Goal: Transaction & Acquisition: Purchase product/service

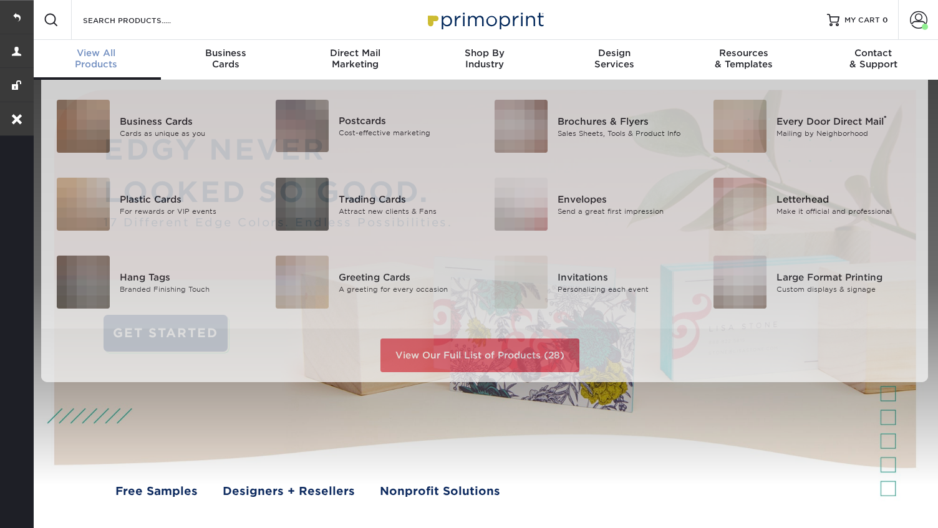
click at [111, 59] on div "View All Products" at bounding box center [96, 58] width 130 height 22
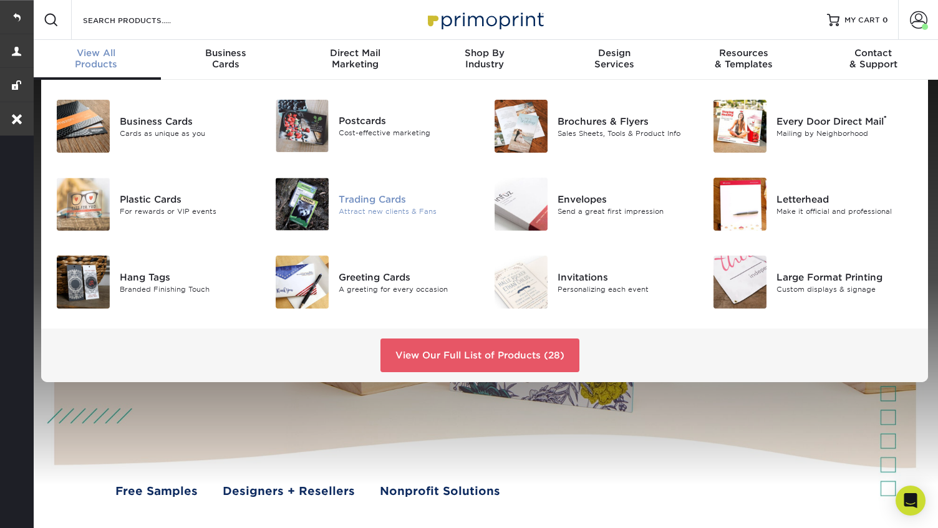
click at [375, 195] on div "Trading Cards" at bounding box center [407, 199] width 137 height 14
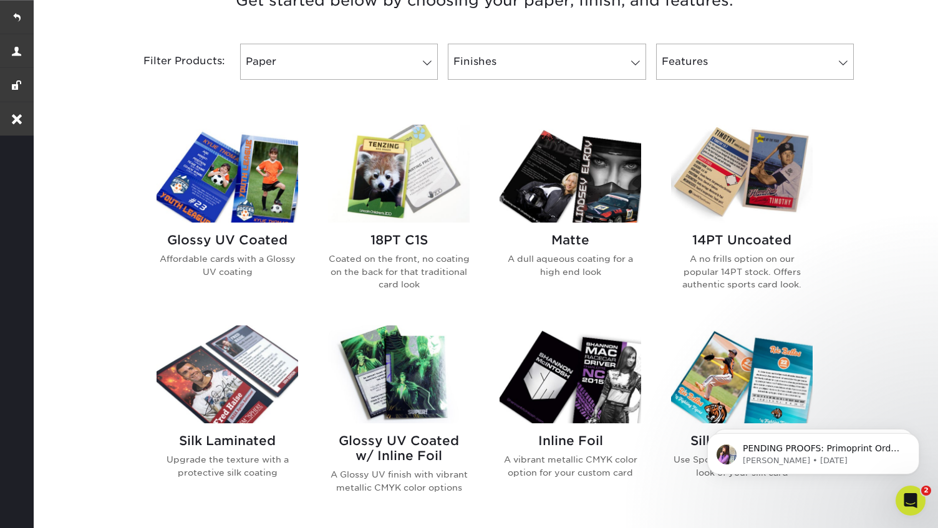
scroll to position [519, 0]
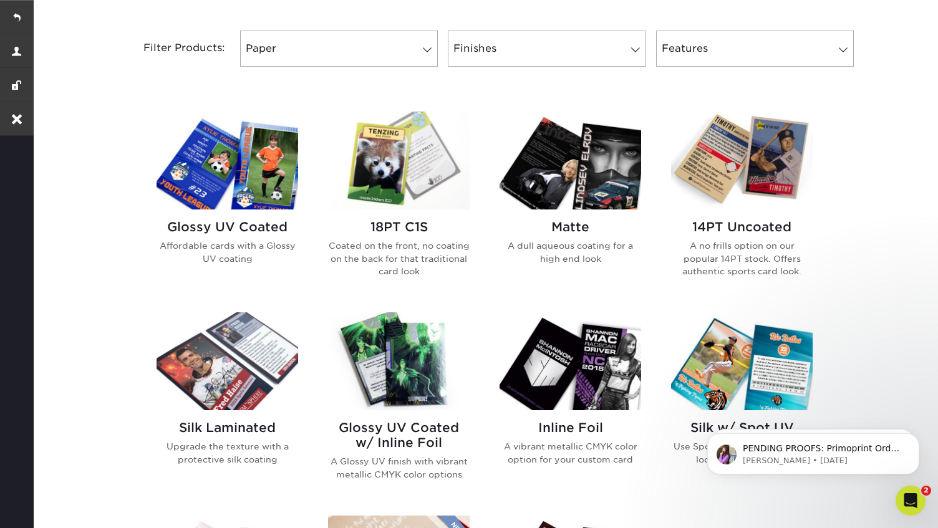
click at [238, 162] on img at bounding box center [228, 161] width 142 height 98
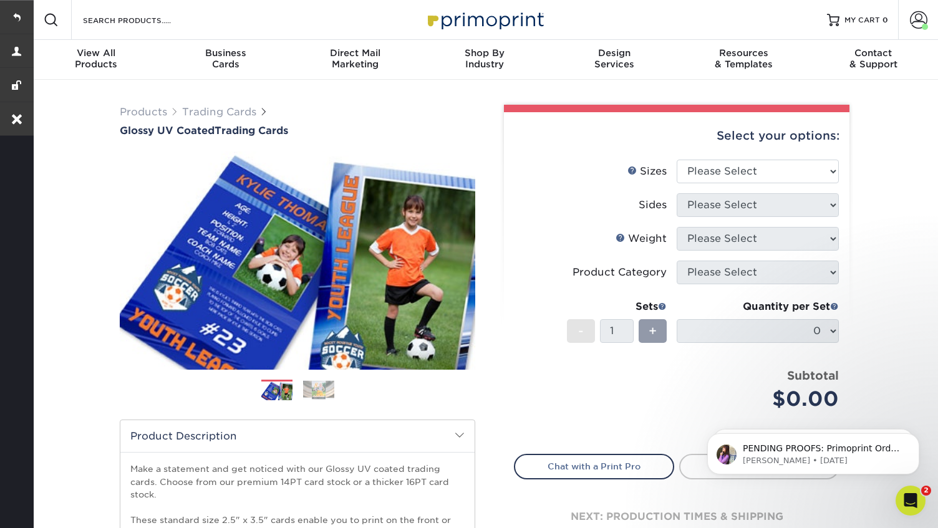
click at [774, 158] on div "Select your options:" at bounding box center [677, 135] width 326 height 47
click at [771, 168] on select "Please Select 2.5" x 3.5"" at bounding box center [758, 172] width 162 height 24
select select "2.50x3.50"
click at [760, 202] on select "Please Select Print Both Sides Print Front Only" at bounding box center [758, 205] width 162 height 24
select select "13abbda7-1d64-4f25-8bb2-c179b224825d"
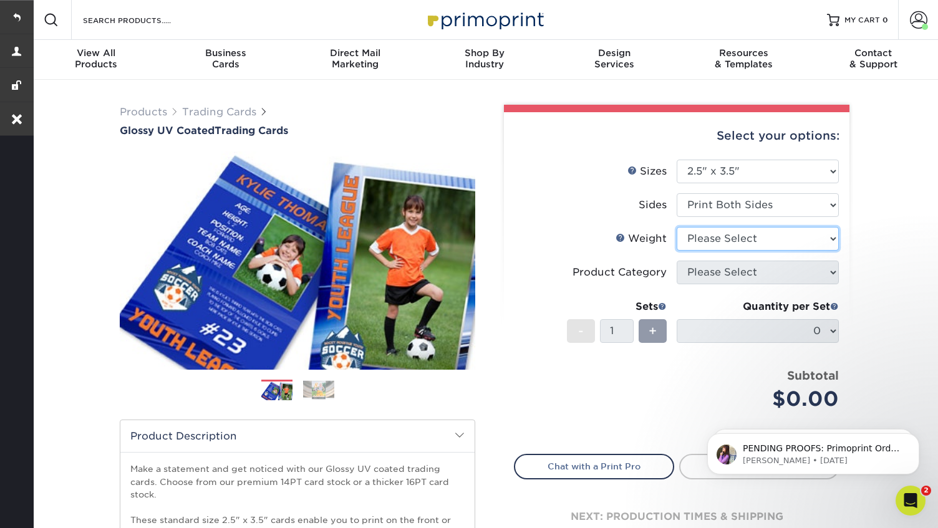
click at [752, 241] on select "Please Select 16PT 14PT 18PT C1S" at bounding box center [758, 239] width 162 height 24
select select "16PT"
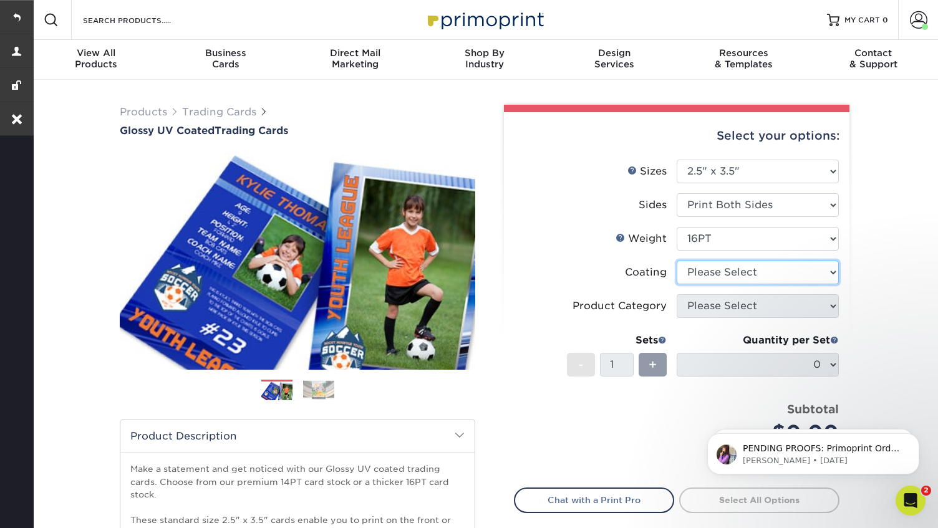
click at [741, 274] on select at bounding box center [758, 273] width 162 height 24
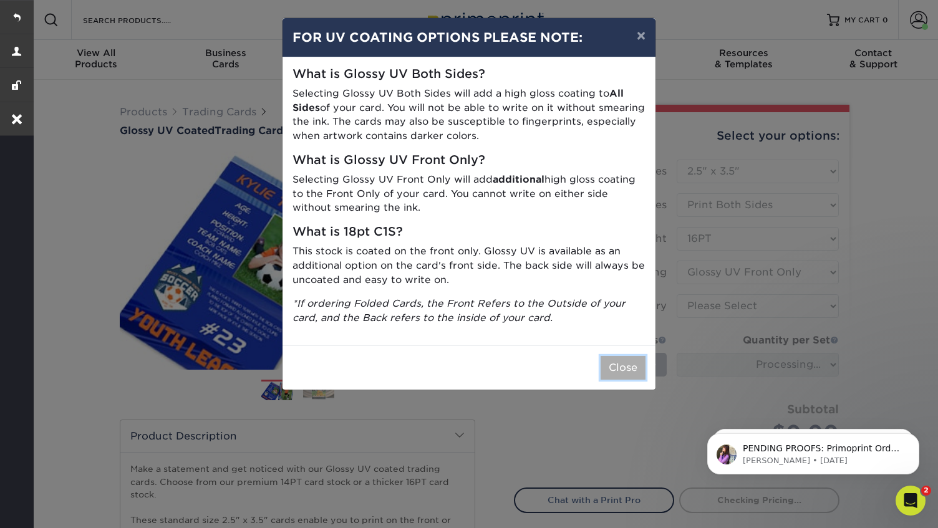
click at [620, 366] on button "Close" at bounding box center [623, 368] width 45 height 24
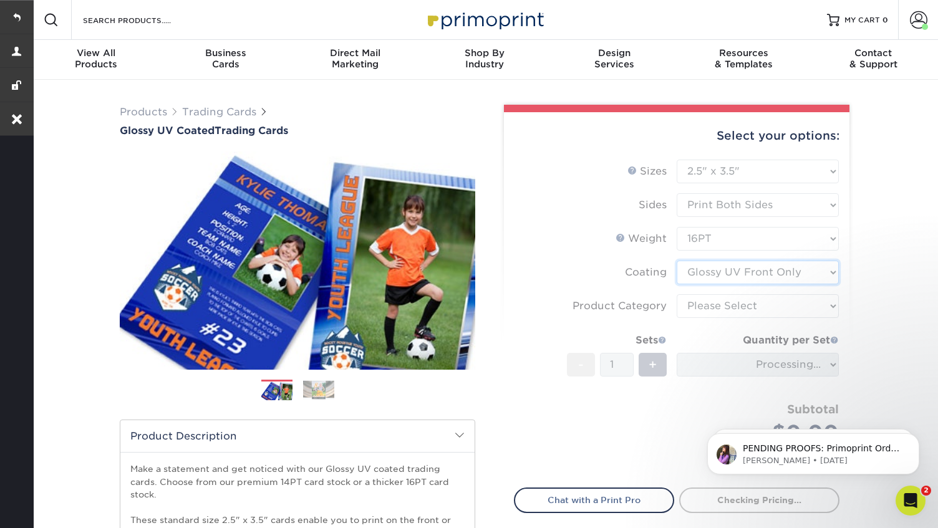
click at [798, 269] on select at bounding box center [758, 273] width 162 height 24
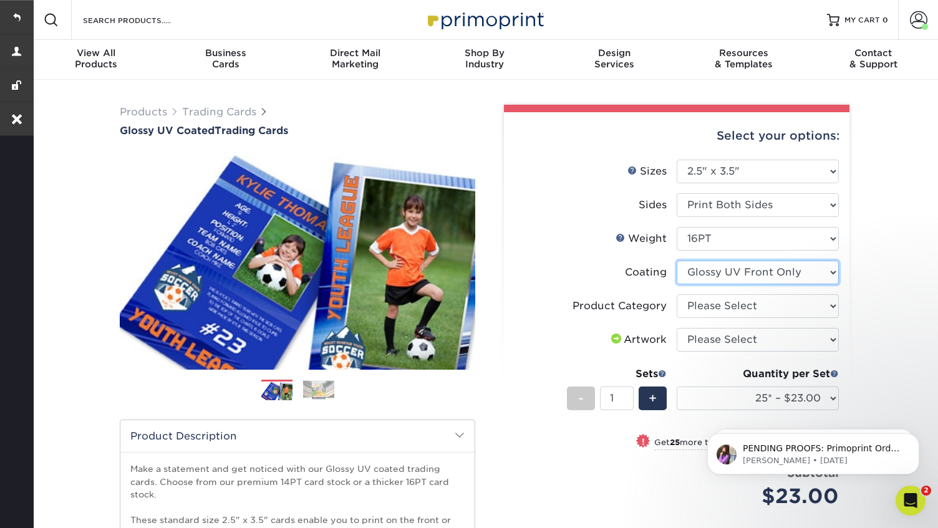
select select "ae367451-b2b8-45df-a344-0f05b6a12993"
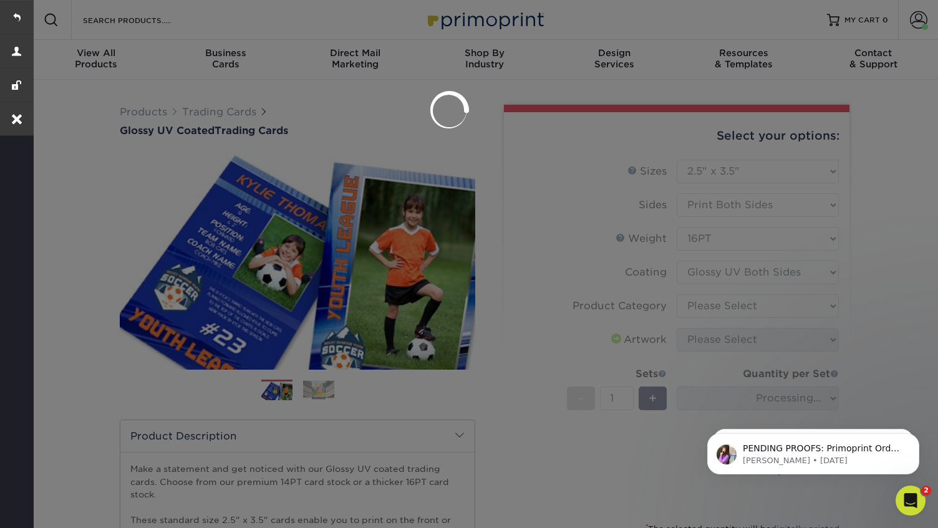
click at [752, 309] on div at bounding box center [469, 264] width 938 height 528
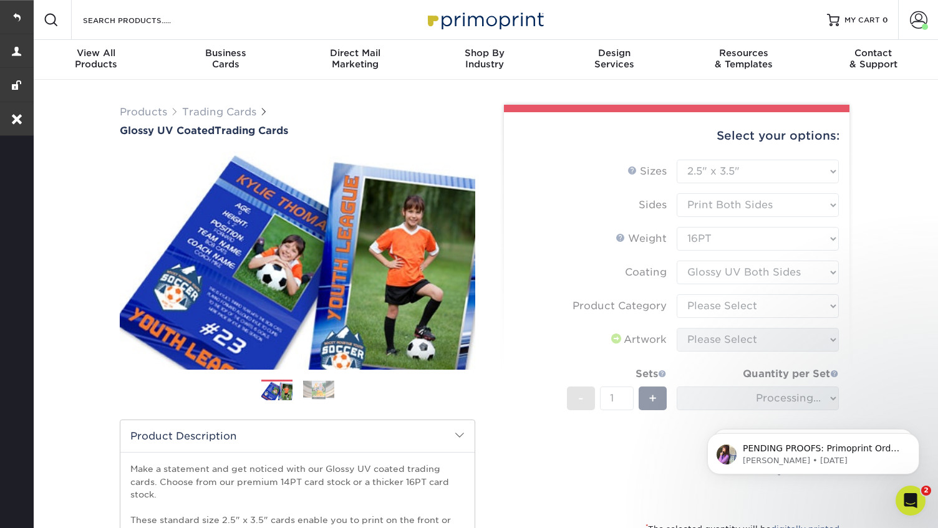
click at [752, 309] on form "Sizes Help Sizes Please Select 2.5" x 3.5" Sides Please Select 16PT - 1" at bounding box center [677, 333] width 326 height 347
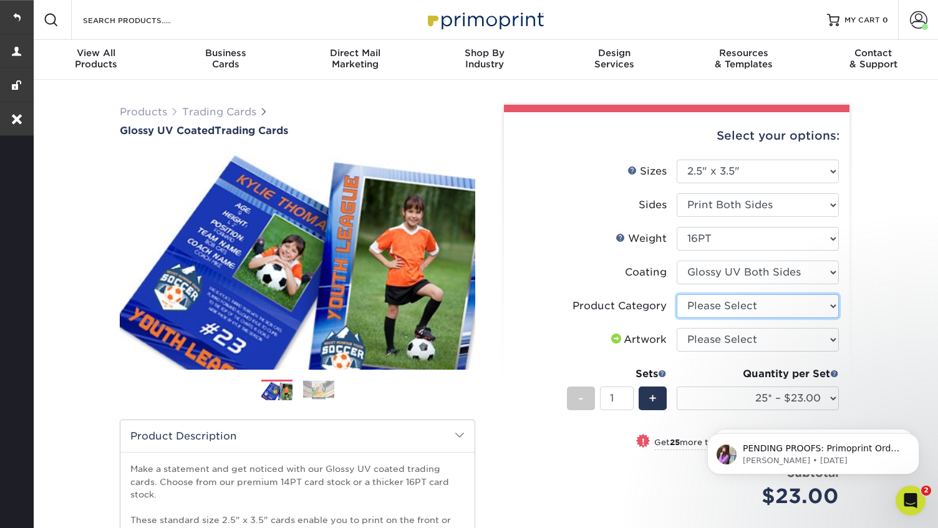
click at [826, 306] on select "Please Select Trading Cards" at bounding box center [758, 306] width 162 height 24
select select "c2f9bce9-36c2-409d-b101-c29d9d031e18"
click at [760, 334] on select "Please Select I will upload files I need a design - $100" at bounding box center [758, 340] width 162 height 24
select select "upload"
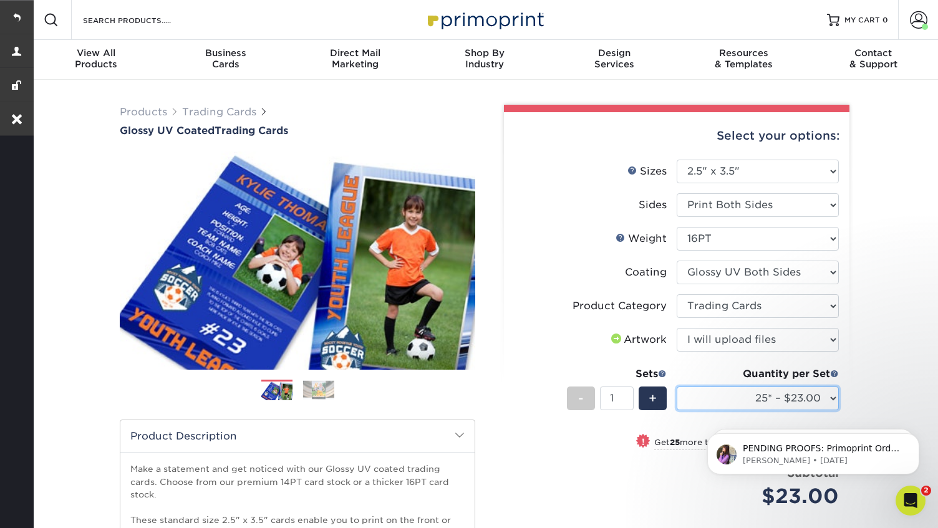
click at [735, 399] on select "25* – $23.00 50* – $27.00 75* – $33.00 100* – $37.00 250* – $47.00 500 – $58.00…" at bounding box center [758, 399] width 162 height 24
select select "1000 – $71.00"
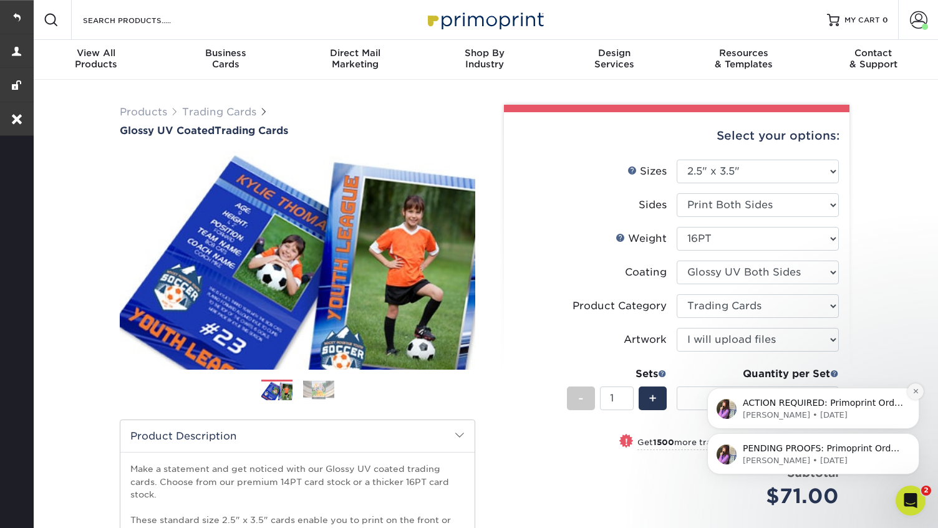
click at [911, 390] on button "Dismiss notification" at bounding box center [915, 392] width 16 height 16
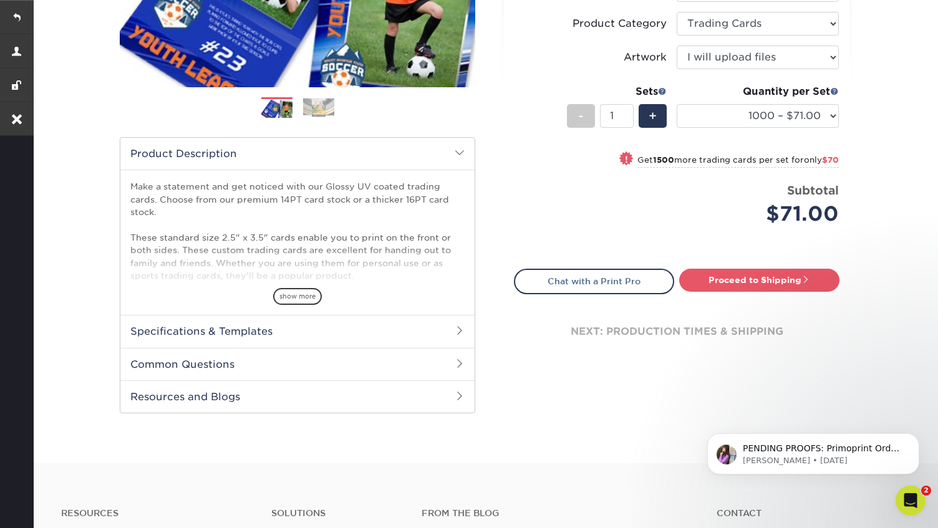
scroll to position [291, 0]
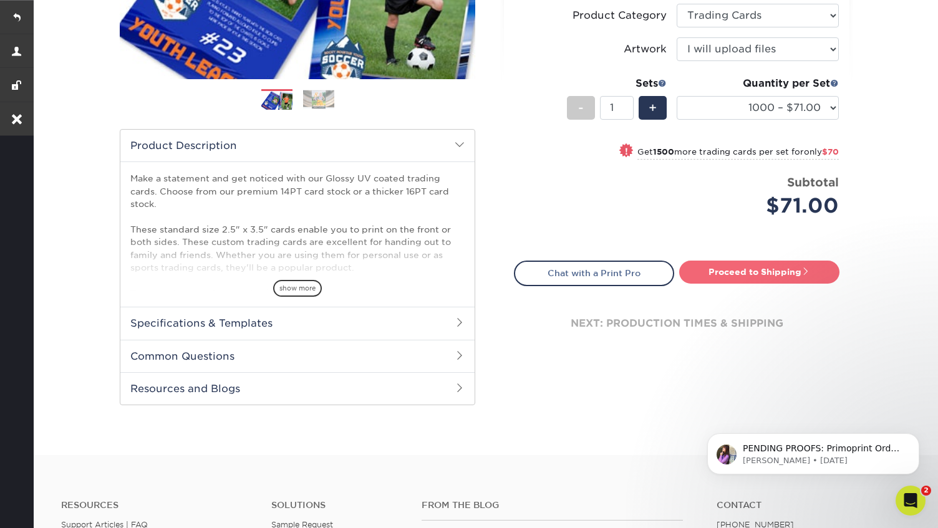
click at [786, 271] on link "Proceed to Shipping" at bounding box center [759, 272] width 160 height 22
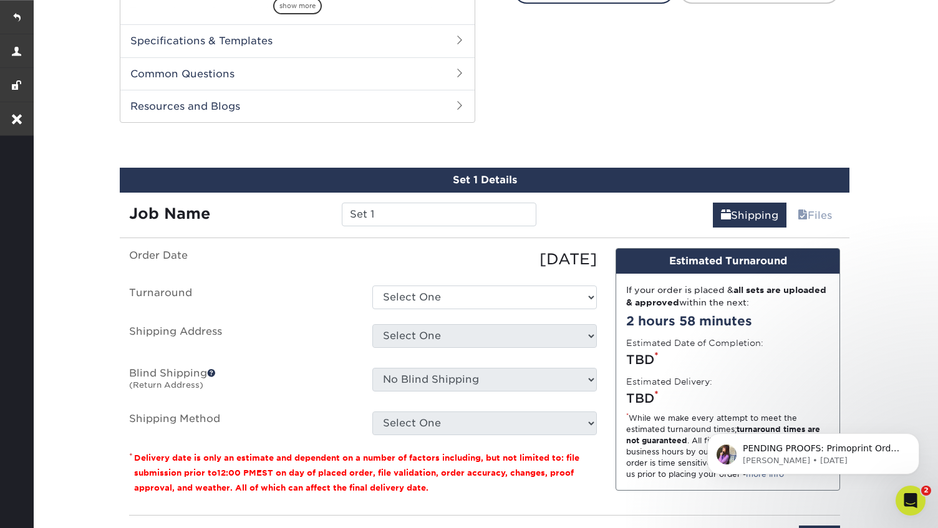
scroll to position [634, 0]
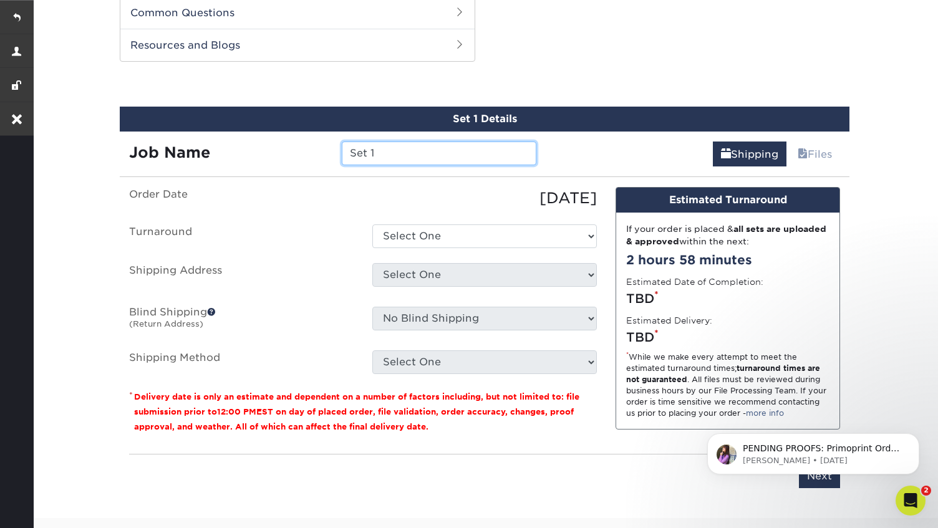
drag, startPoint x: 382, startPoint y: 153, endPoint x: 300, endPoint y: 153, distance: 82.3
click at [300, 153] on div "Job Name Set 1" at bounding box center [333, 154] width 426 height 24
paste input "Ryan Perry"
type input "[PERSON_NAME]- Update"
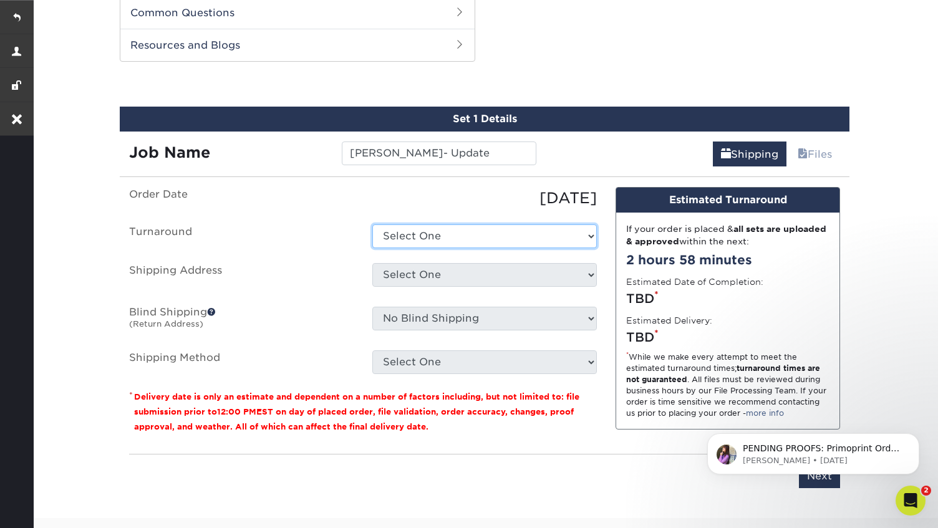
click at [397, 239] on select "Select One 2-4 Business Days 2 Day Next Business Day" at bounding box center [484, 236] width 224 height 24
select select "ce5cd1fa-5403-4a6e-b2a7-71c2b1319913"
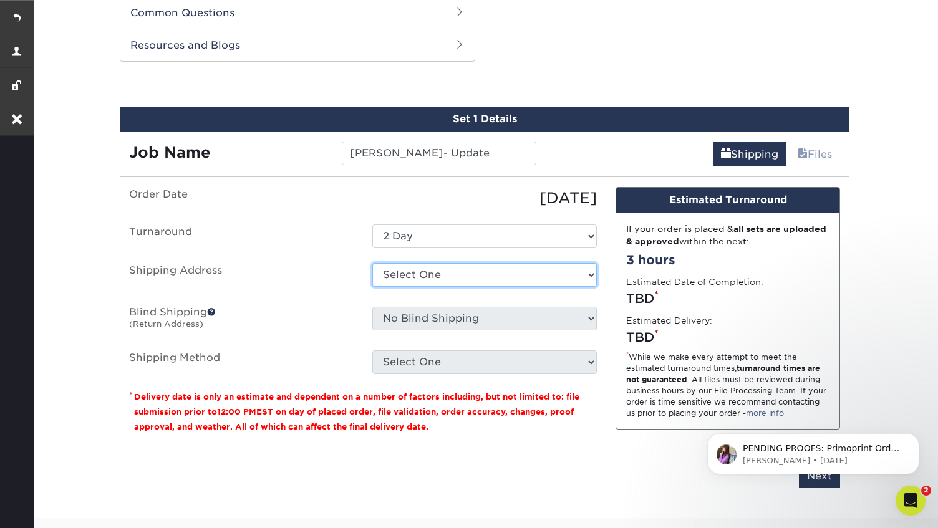
click at [426, 269] on select "Select One Head Courters Thao Nguyễn/Crime Prevention + Add New Address" at bounding box center [484, 275] width 224 height 24
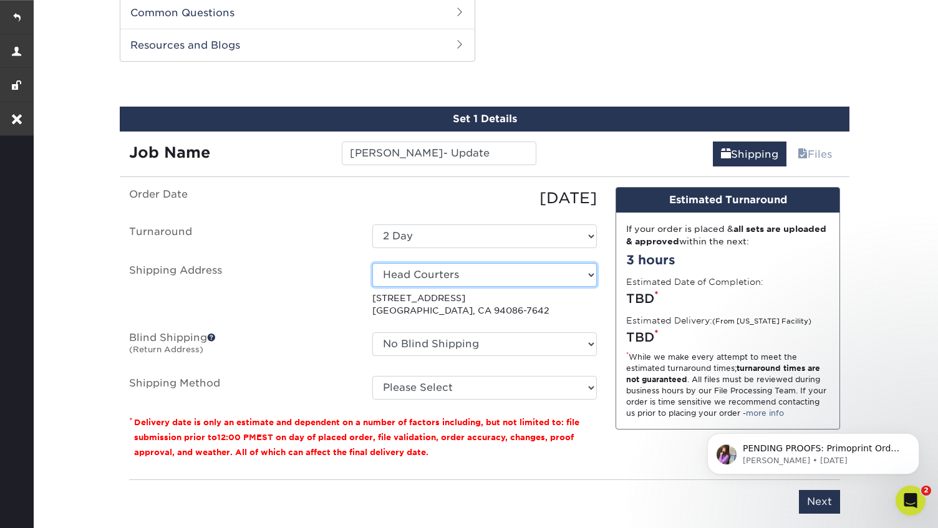
click at [585, 273] on select "Select One Head Courters Thao Nguyễn/Crime Prevention + Add New Address" at bounding box center [484, 275] width 224 height 24
select select "240899"
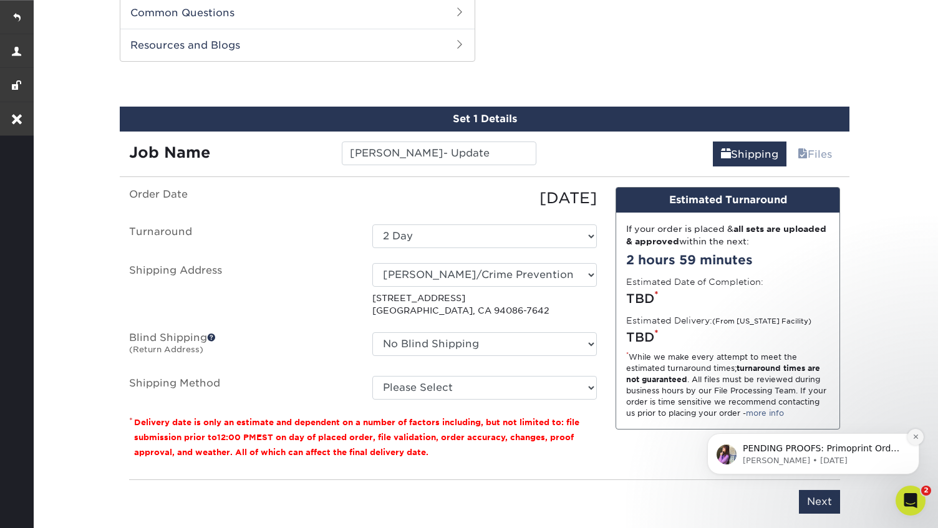
click at [912, 437] on icon "Dismiss notification" at bounding box center [915, 436] width 7 height 7
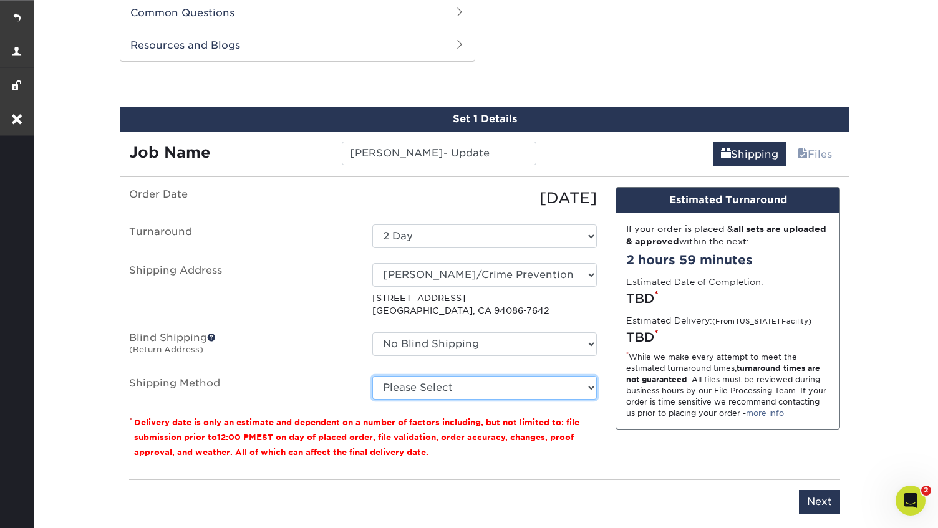
click at [441, 382] on select "Please Select Ground Shipping (+$18.94) 3 Day Shipping Service (+$22.24) 2 Day …" at bounding box center [484, 388] width 224 height 24
select select "03"
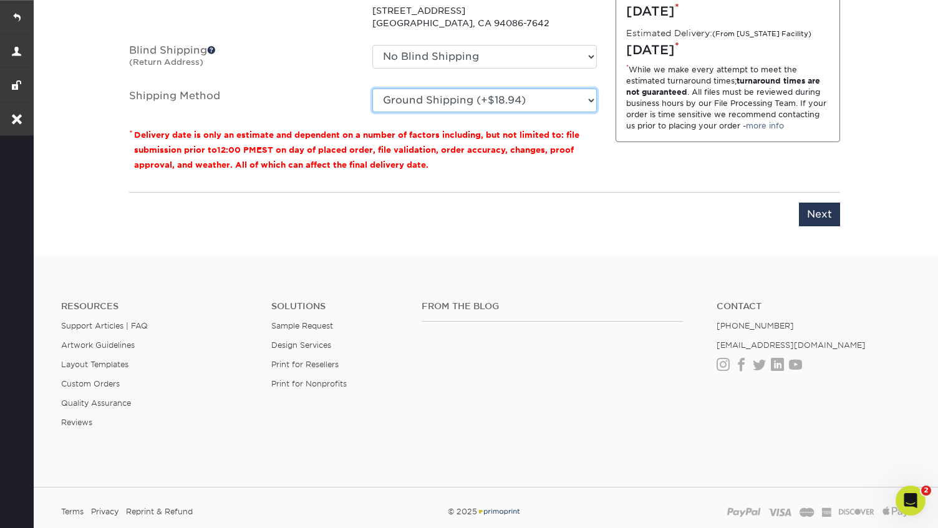
scroll to position [930, 0]
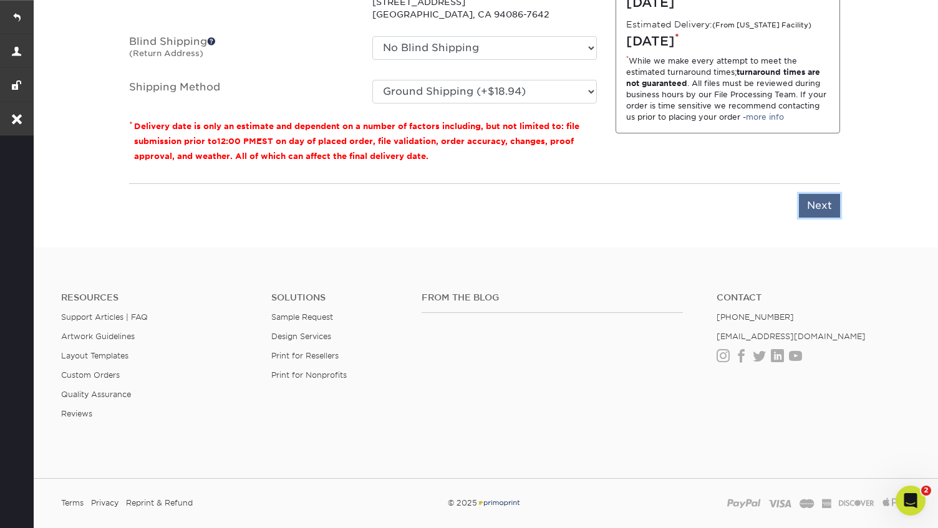
click at [829, 204] on input "Next" at bounding box center [819, 206] width 41 height 24
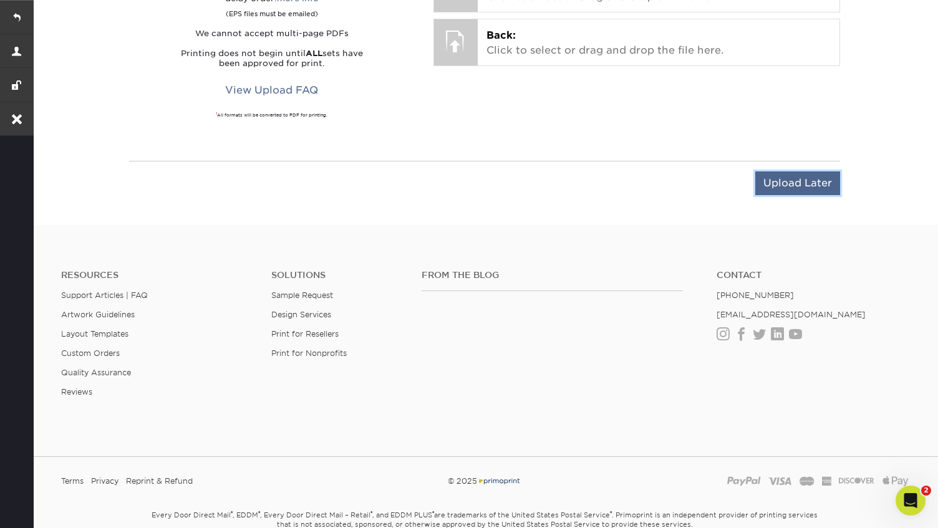
click at [793, 186] on input "Upload Later" at bounding box center [797, 183] width 85 height 24
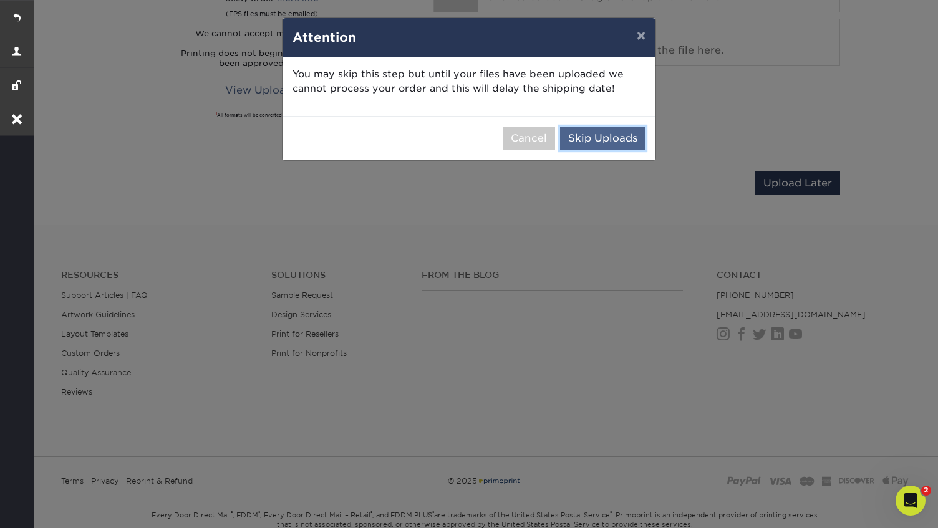
click at [607, 140] on button "Skip Uploads" at bounding box center [602, 139] width 85 height 24
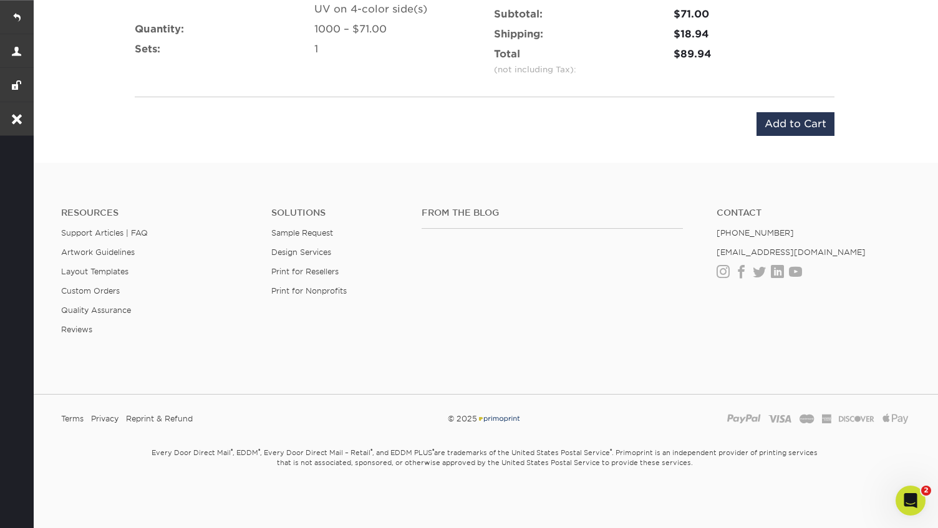
scroll to position [876, 0]
click at [795, 123] on input "Add to Cart" at bounding box center [795, 122] width 78 height 24
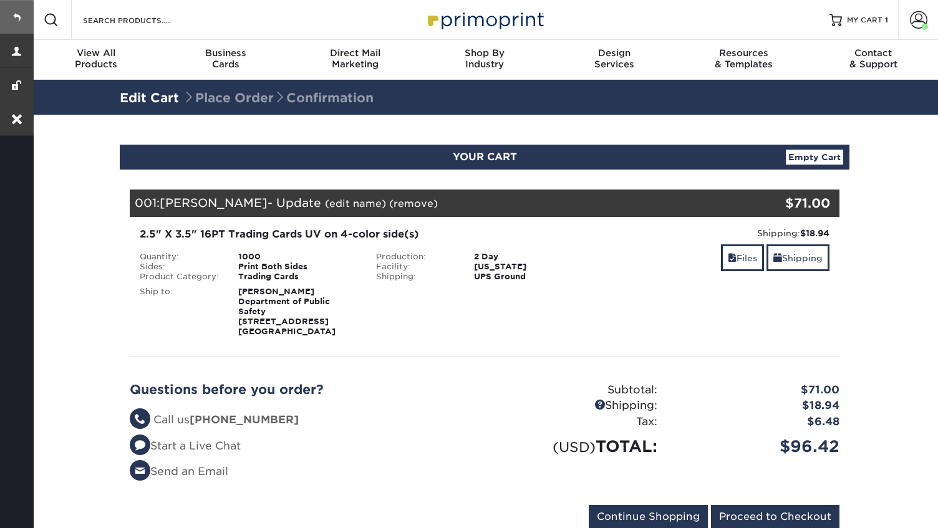
click at [17, 17] on link at bounding box center [17, 17] width 34 height 34
